Goal: Information Seeking & Learning: Check status

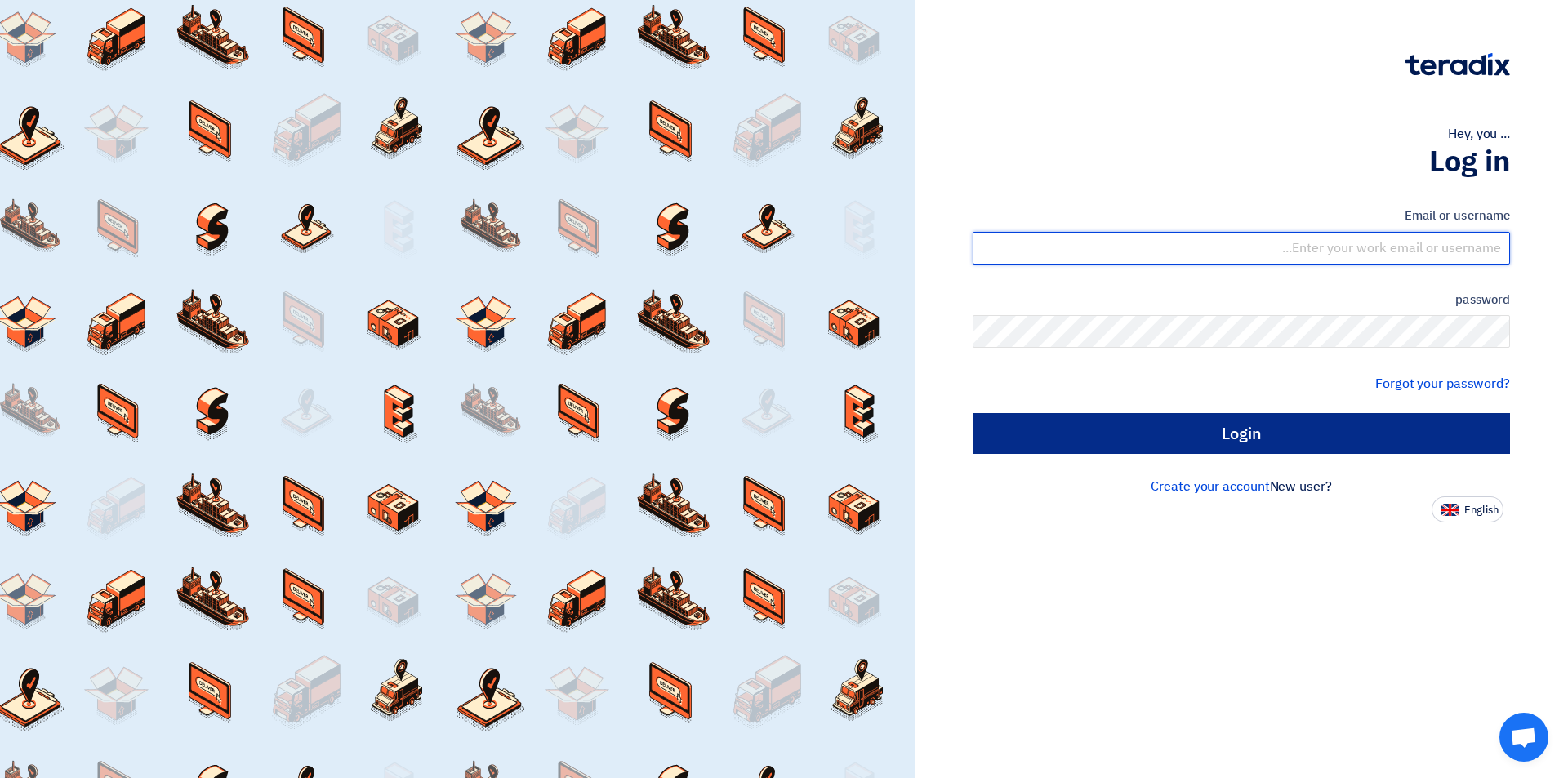
type input "sales@tareeqalkhair.com"
click at [1128, 441] on input "Login" at bounding box center [1241, 434] width 537 height 41
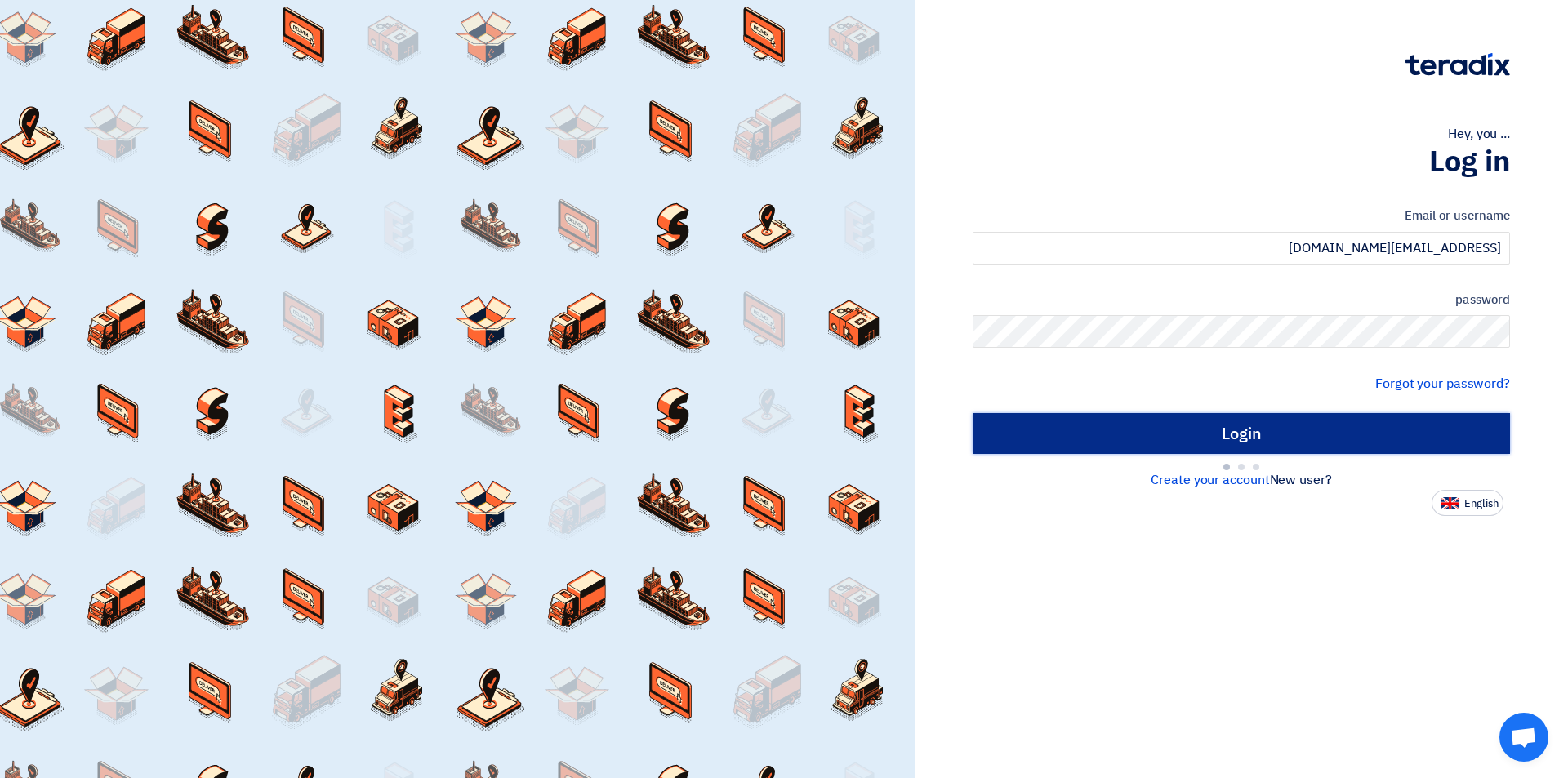
type input "Sign in"
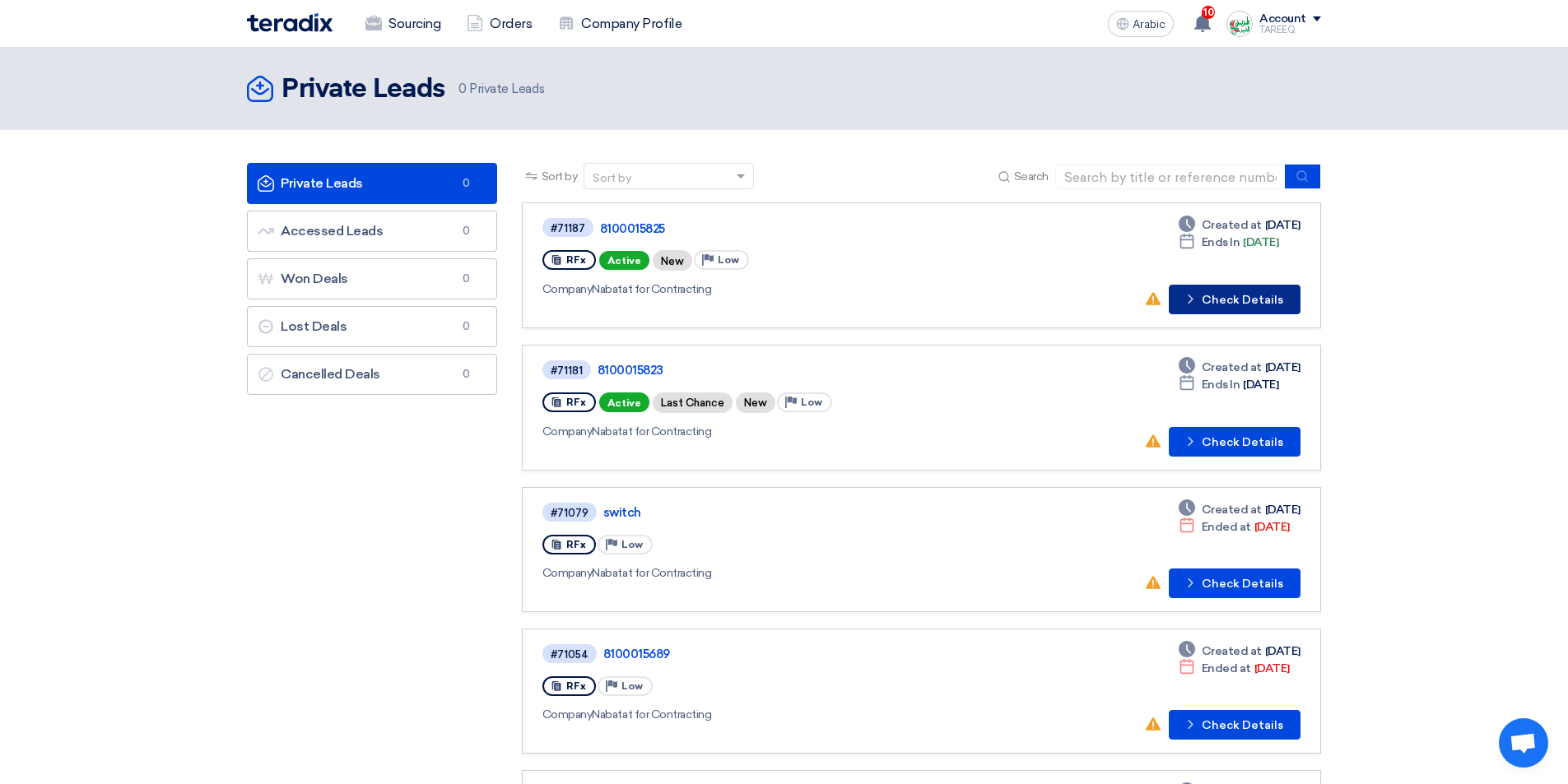
click at [1224, 304] on font "Check Details" at bounding box center [1242, 300] width 81 height 14
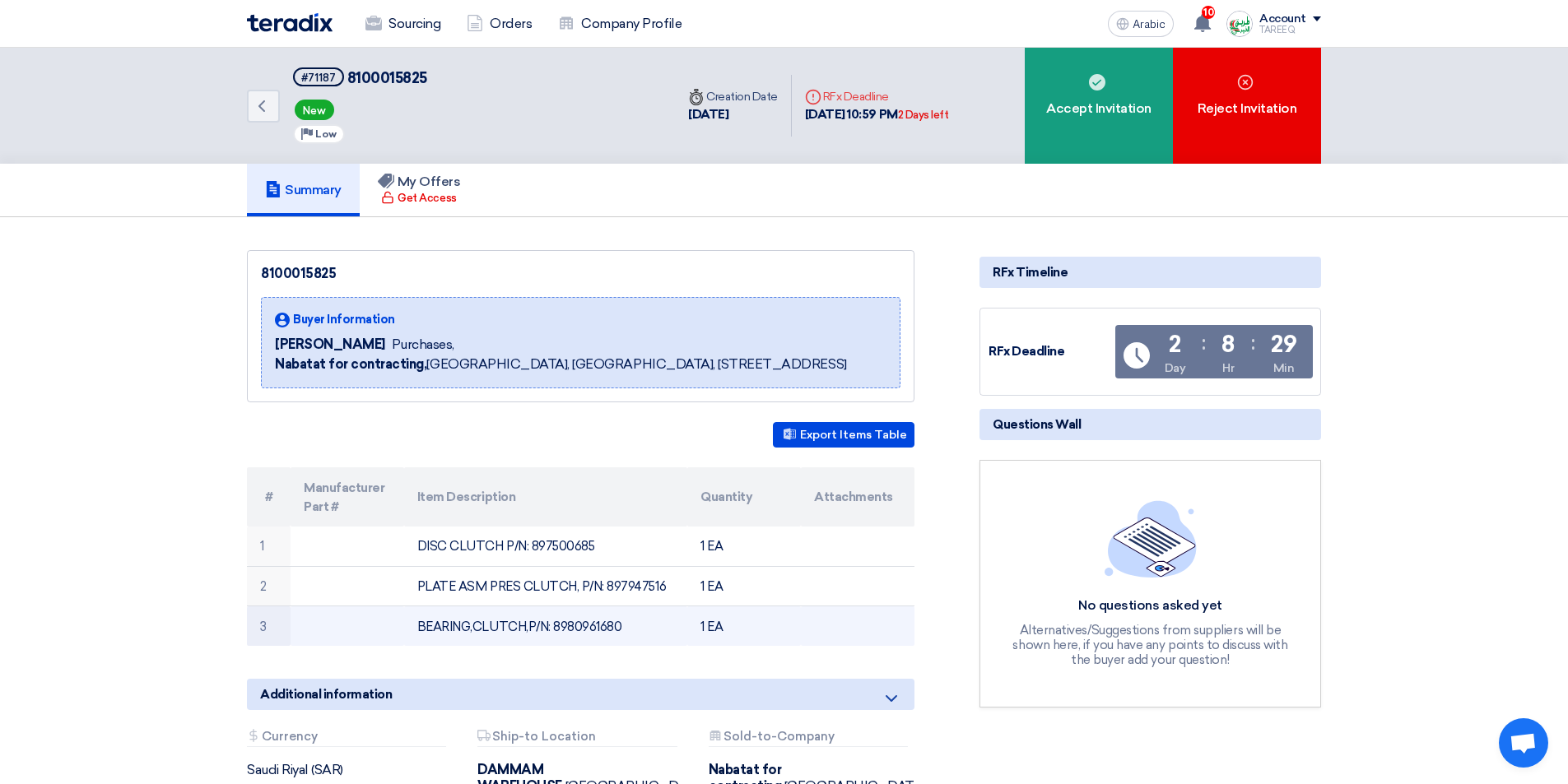
click at [583, 633] on font "BEARING,CLUTCH,P/N: 8980961680" at bounding box center [520, 626] width 205 height 15
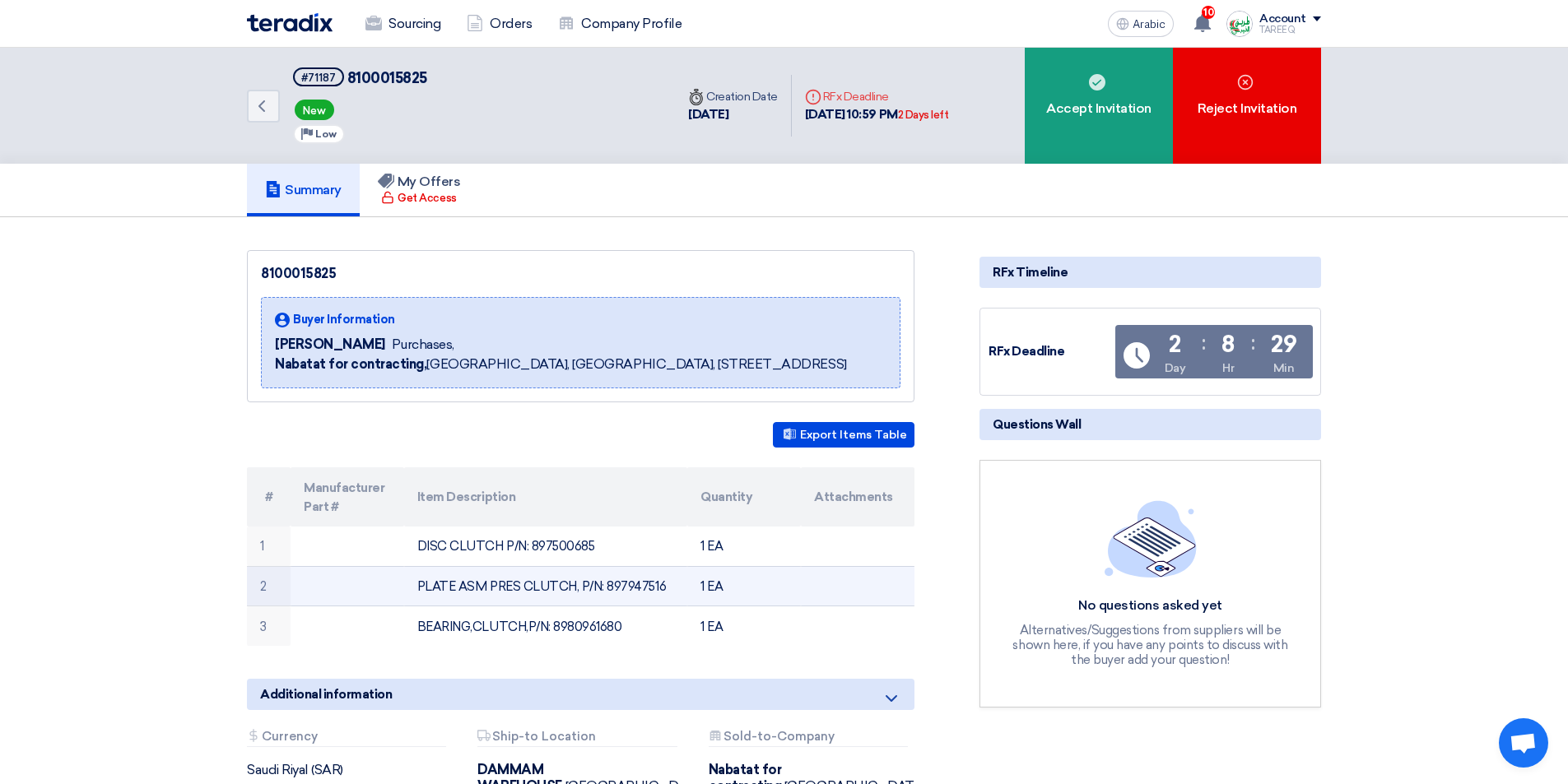
copy font "8980961680"
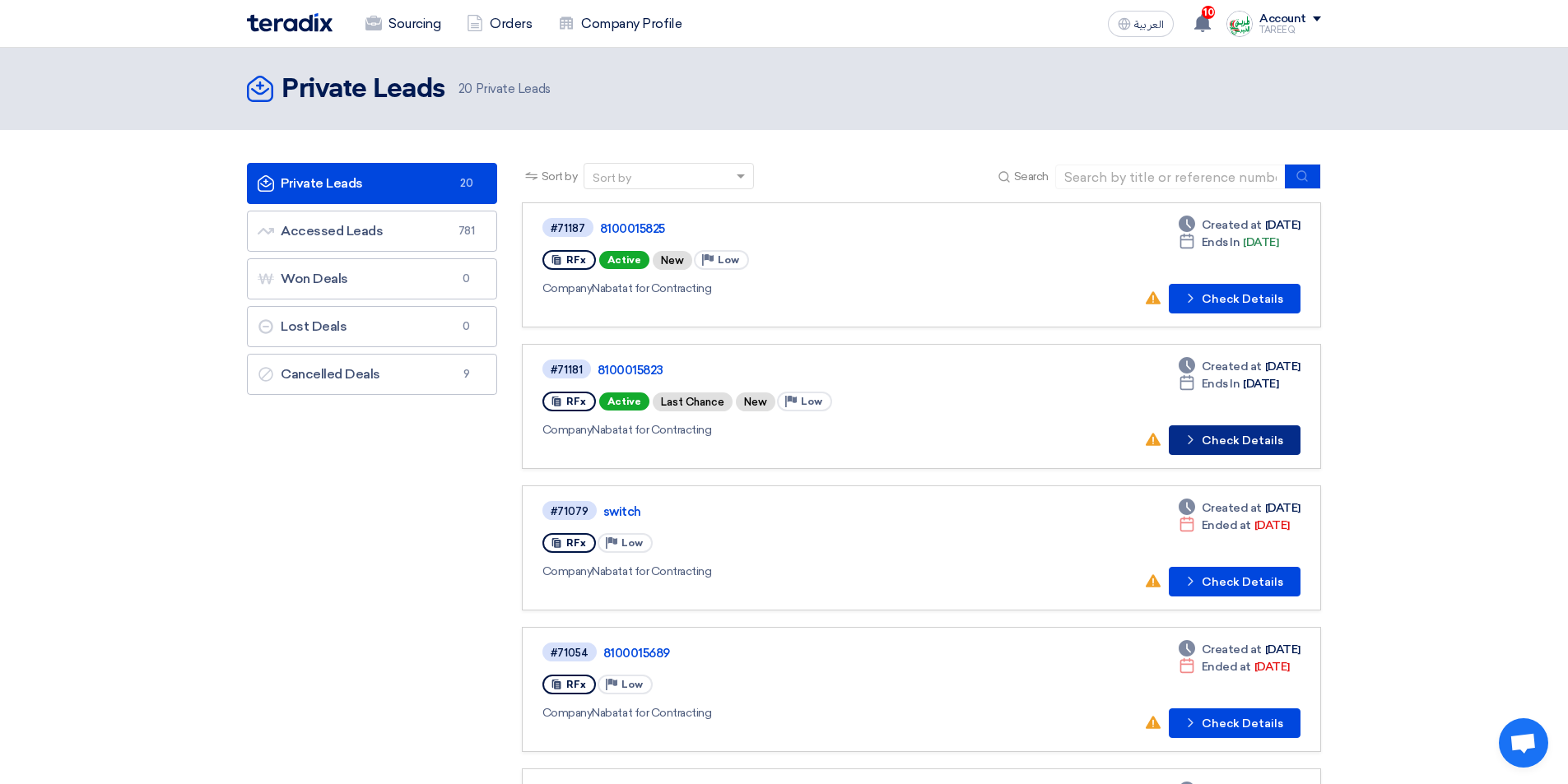
click at [1257, 451] on button "Check details Check Details" at bounding box center [1234, 439] width 132 height 30
